Goal: Transaction & Acquisition: Book appointment/travel/reservation

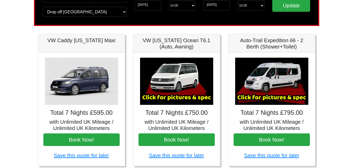
scroll to position [78, 0]
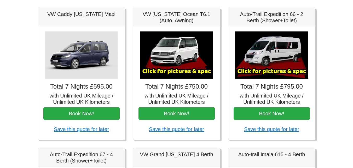
click at [201, 45] on img at bounding box center [271, 54] width 73 height 47
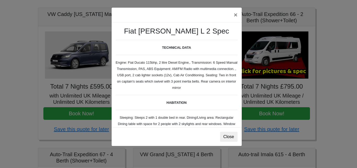
click at [201, 18] on div "× Fiat Toleno L 2 Spec TECHNICAL DATA Engine: Fiat Ducato 115bhp, 2 litre Diese…" at bounding box center [178, 84] width 357 height 168
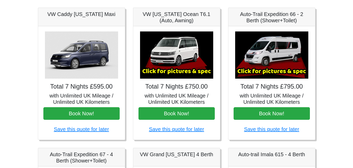
click at [201, 16] on h5 "Auto-Trail Expedition 66 - 2 Berth (Shower+Toilet)" at bounding box center [272, 17] width 76 height 13
click at [201, 92] on h5 "with Unlimited UK Mileage / Unlimited UK Kilometers" at bounding box center [272, 98] width 76 height 13
click at [201, 18] on h5 "Auto-Trail Expedition 66 - 2 Berth (Shower+Toilet)" at bounding box center [272, 17] width 76 height 13
click at [201, 130] on link "Save this quote for later" at bounding box center [271, 129] width 55 height 6
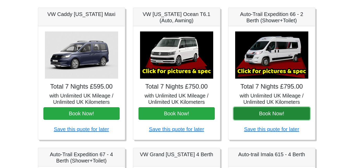
click at [201, 116] on button "Book Now!" at bounding box center [272, 113] width 76 height 13
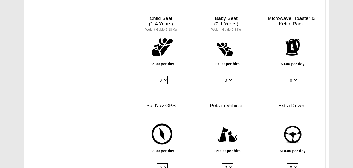
scroll to position [576, 0]
